Goal: Find specific page/section: Find specific page/section

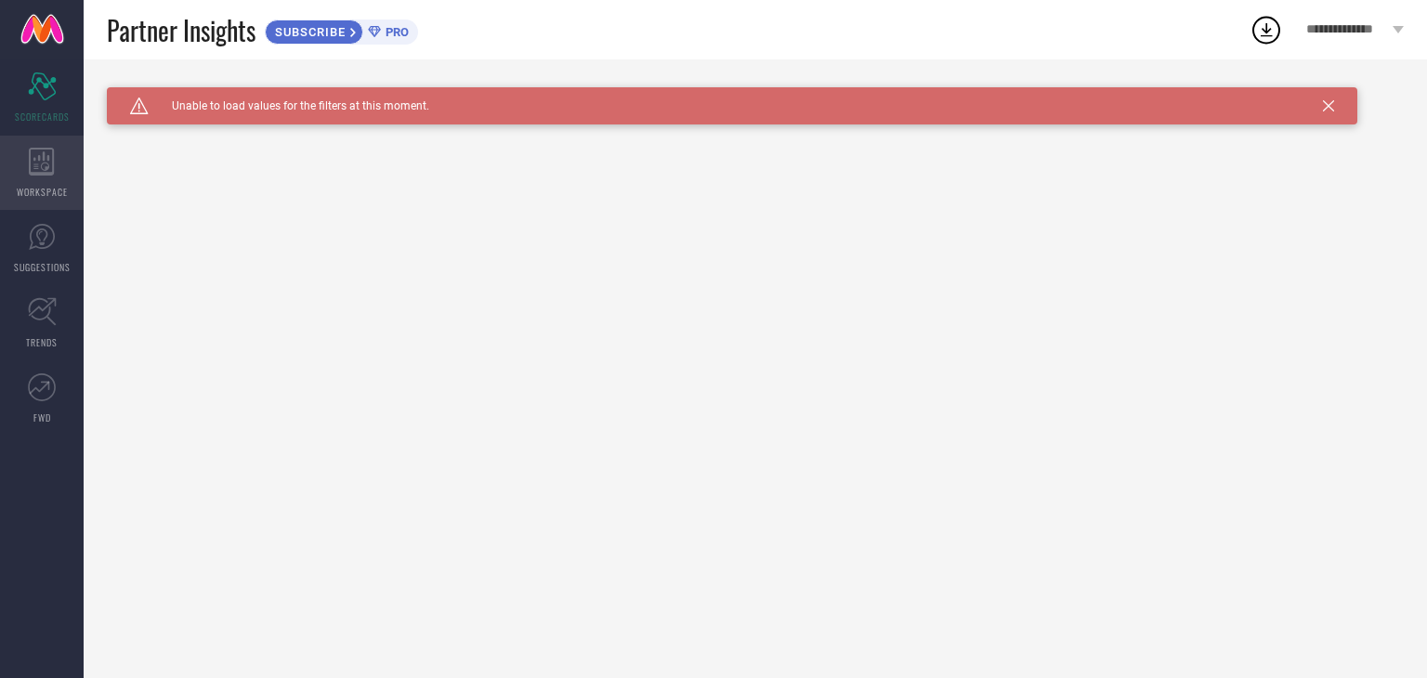
click at [30, 182] on div "WORKSPACE" at bounding box center [42, 173] width 84 height 74
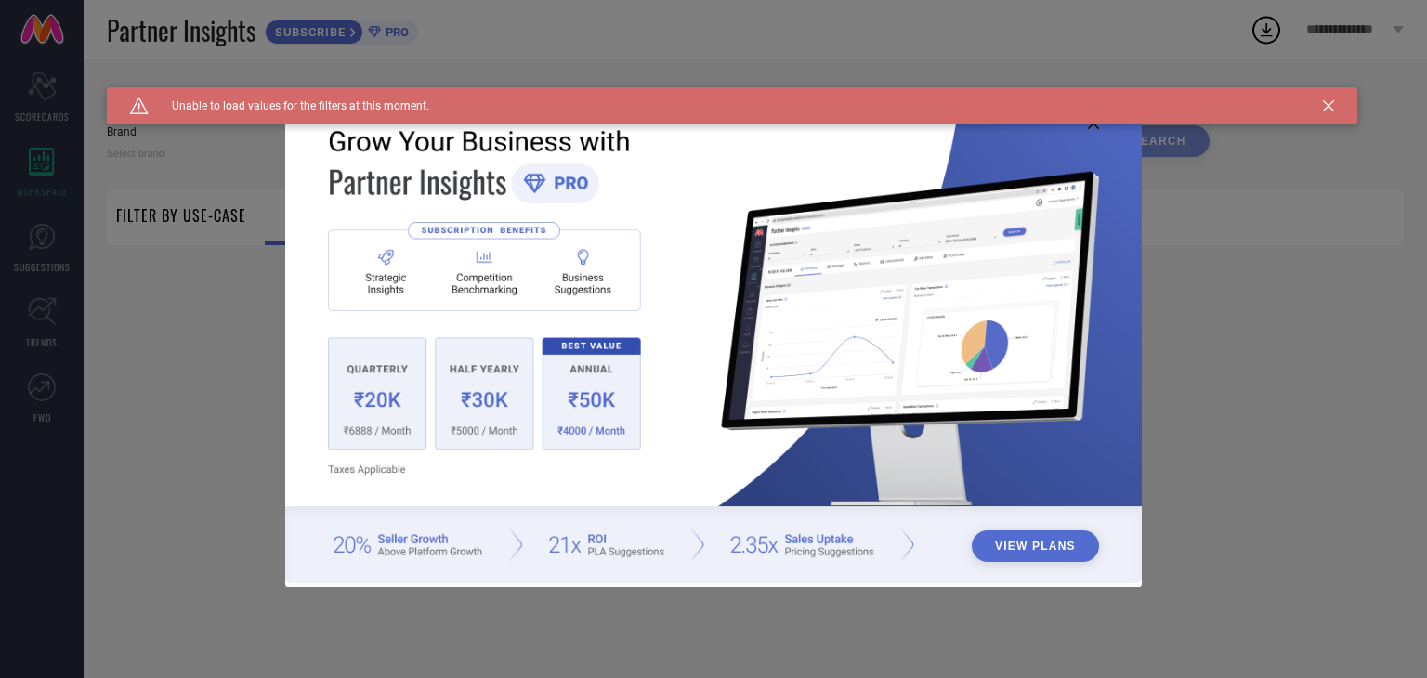
type input "1 STOP FASHION"
type input "All"
click at [30, 247] on div "View Plans" at bounding box center [713, 339] width 1427 height 678
